Goal: Find specific page/section

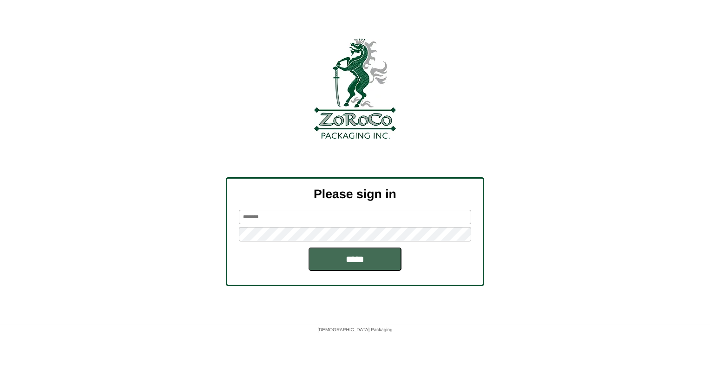
type input "*******"
click at [348, 258] on input "*****" at bounding box center [355, 258] width 93 height 23
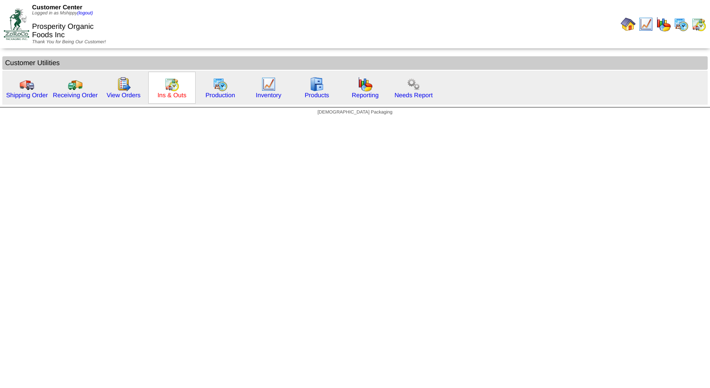
click at [167, 94] on link "Ins & Outs" at bounding box center [172, 95] width 29 height 7
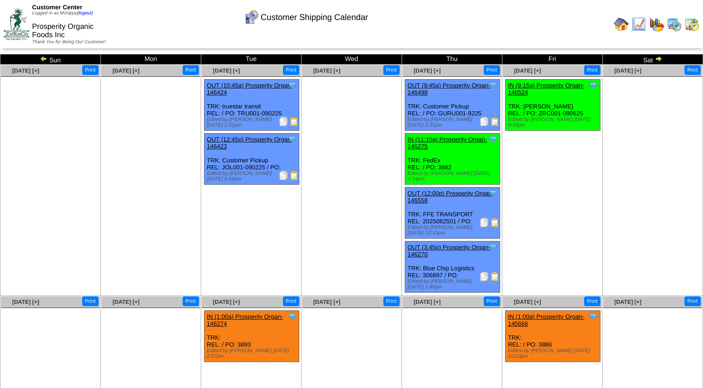
click at [291, 180] on img at bounding box center [294, 175] width 9 height 9
